Goal: Information Seeking & Learning: Learn about a topic

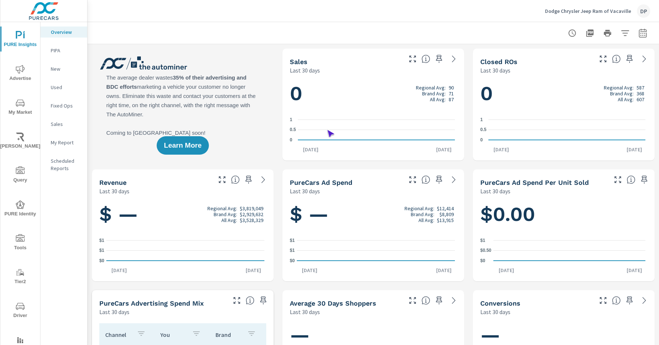
click at [19, 310] on span "Driver" at bounding box center [20, 311] width 35 height 18
